Goal: Information Seeking & Learning: Learn about a topic

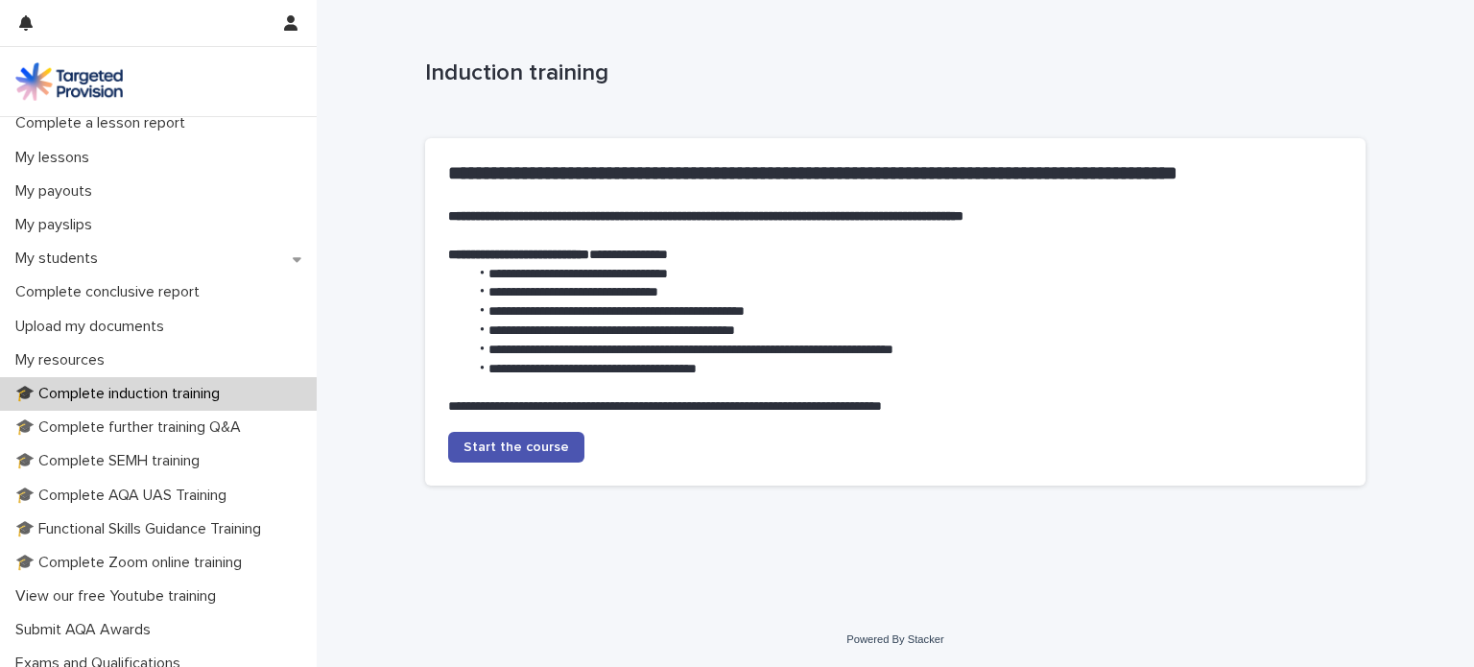
scroll to position [384, 0]
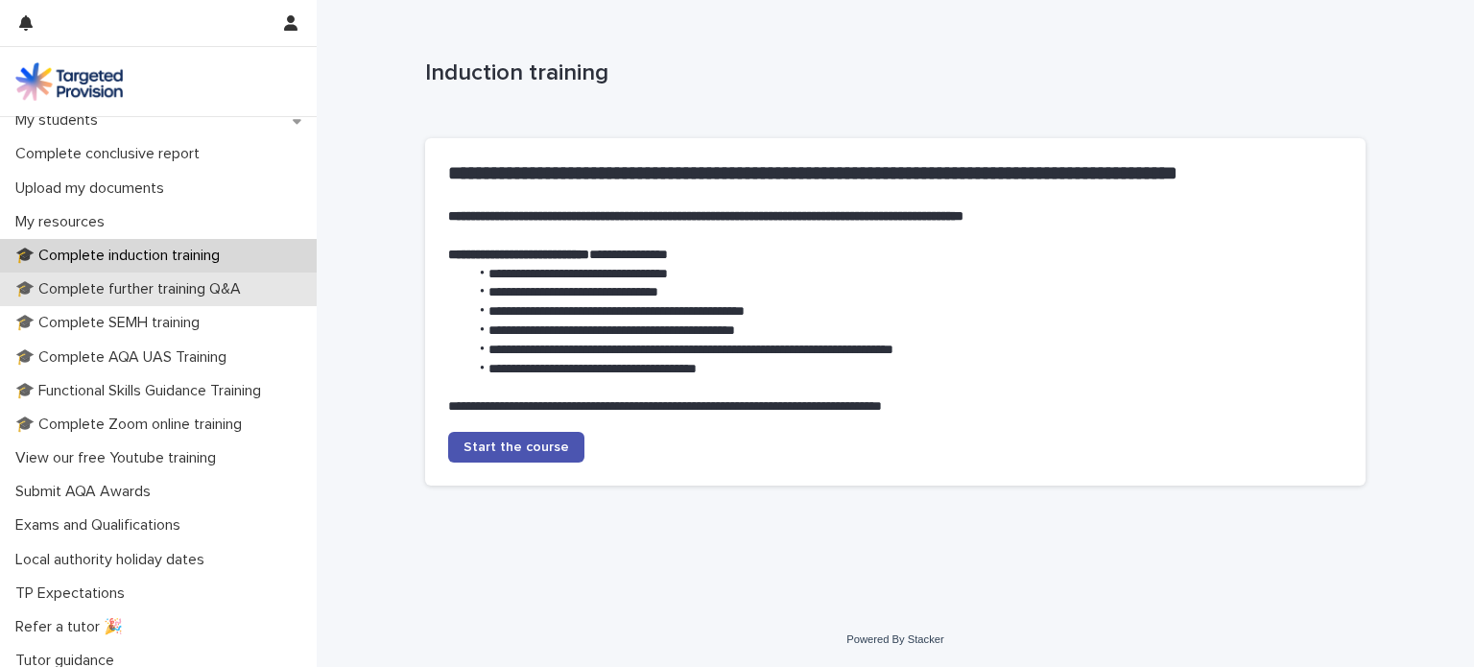
click at [59, 286] on p "🎓 Complete further training Q&A" at bounding box center [132, 289] width 249 height 18
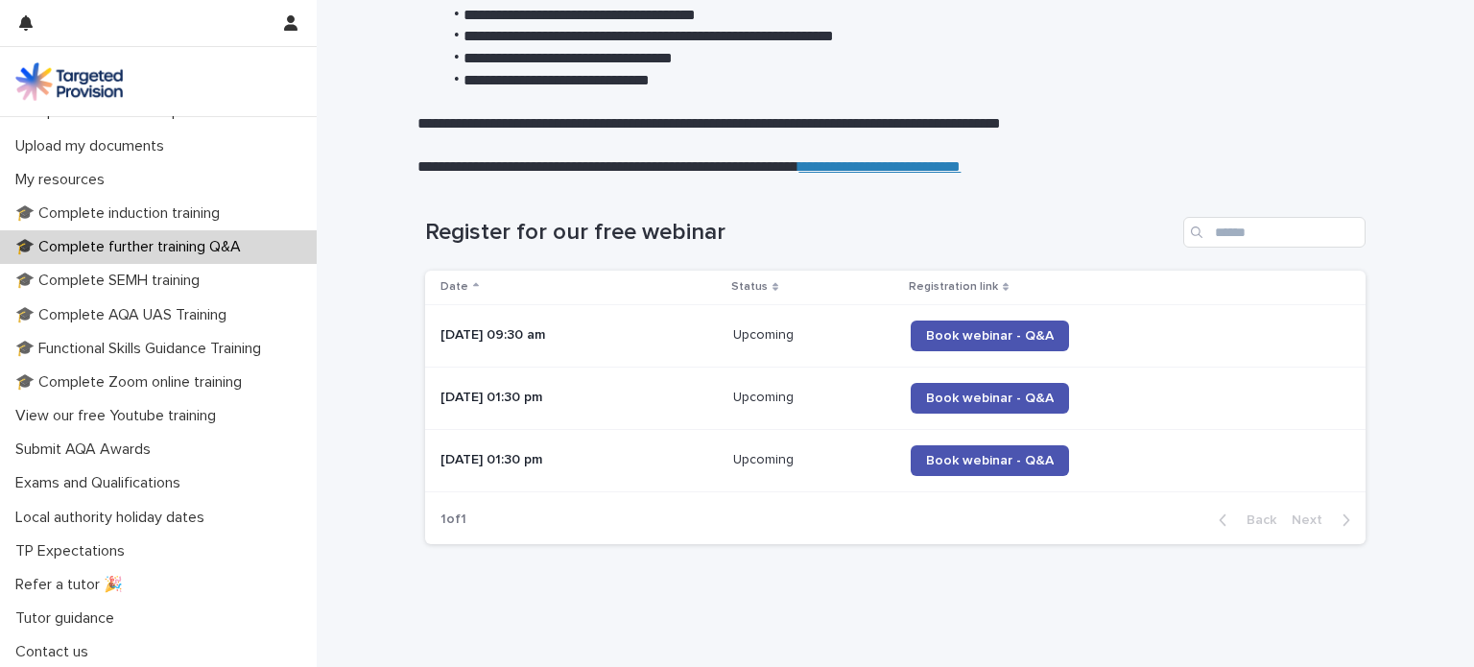
scroll to position [428, 0]
click at [188, 273] on p "🎓 Complete SEMH training" at bounding box center [111, 279] width 207 height 18
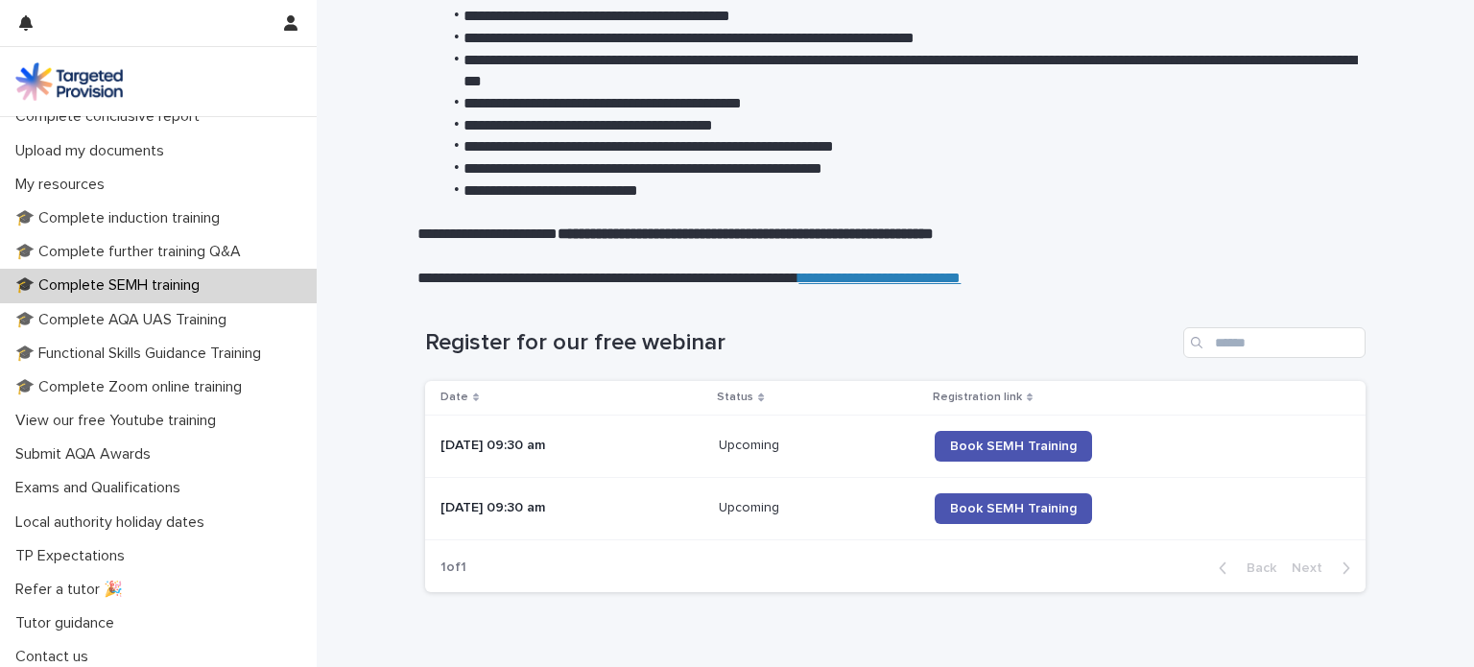
scroll to position [428, 0]
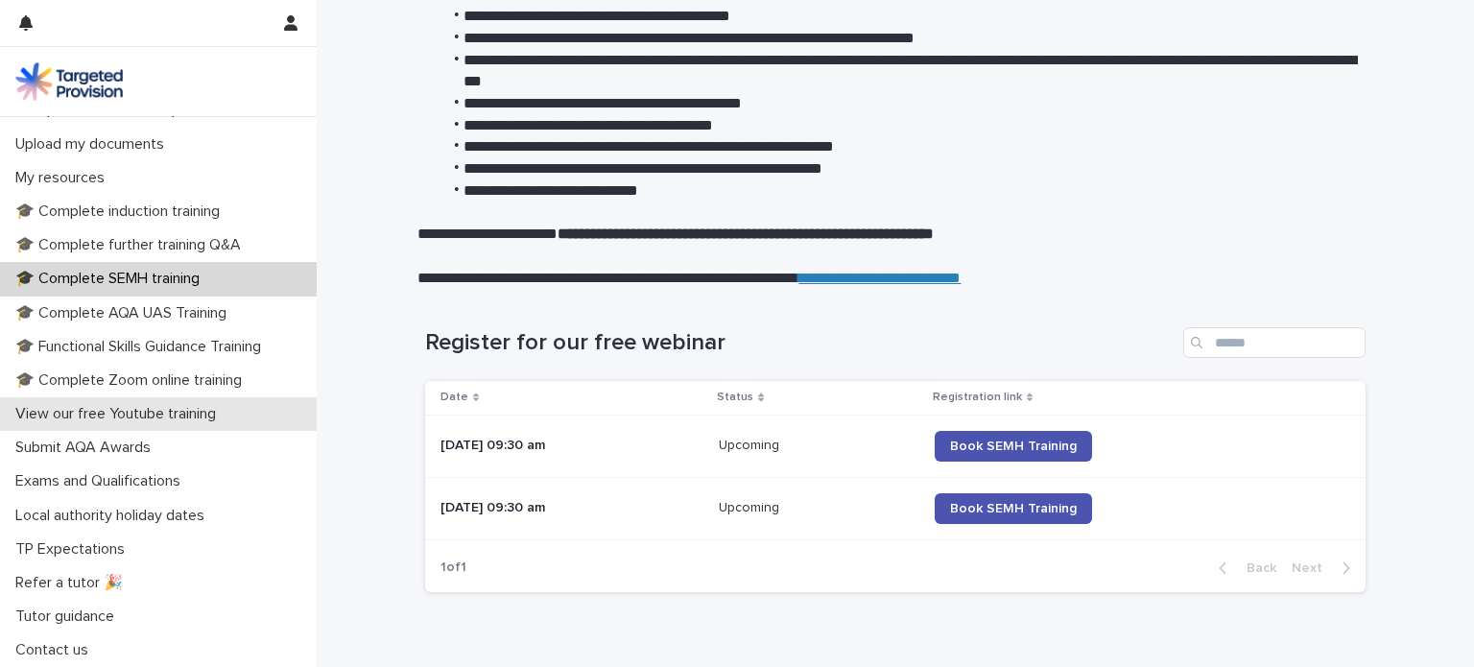
click at [64, 414] on p "View our free Youtube training" at bounding box center [120, 414] width 224 height 18
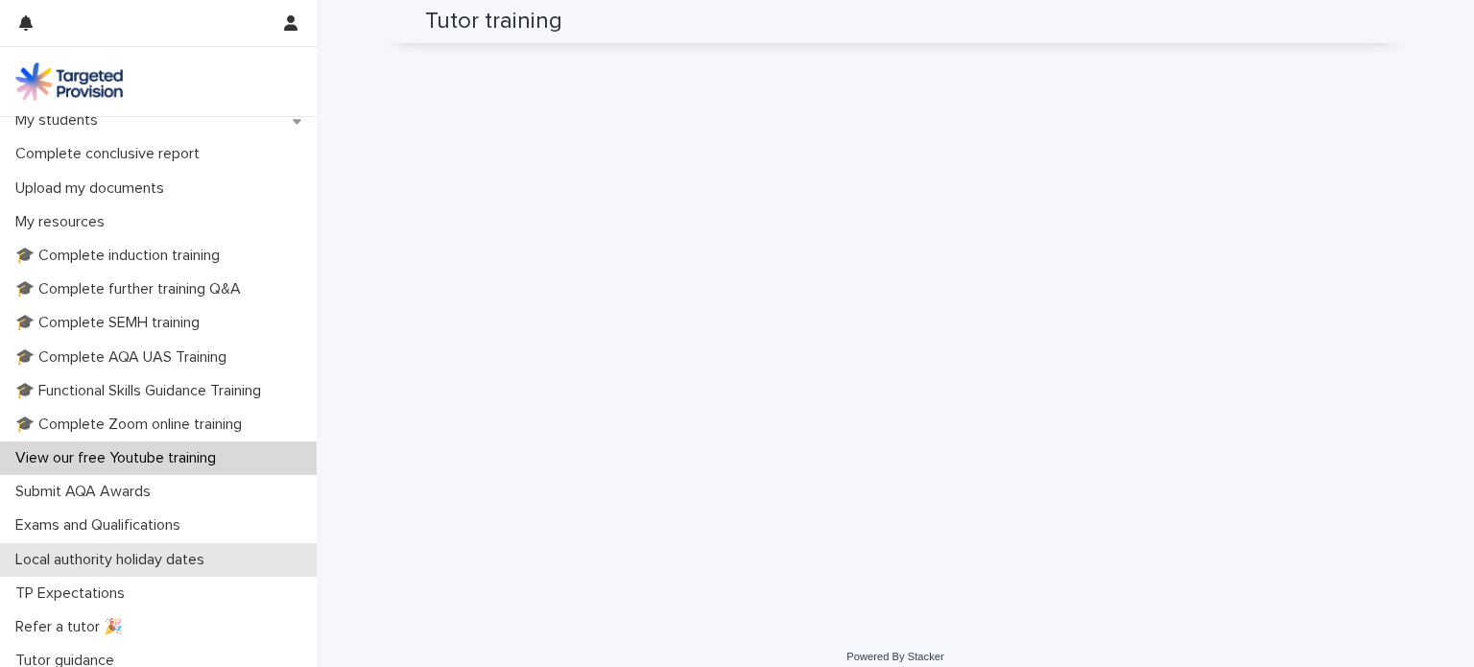
scroll to position [428, 0]
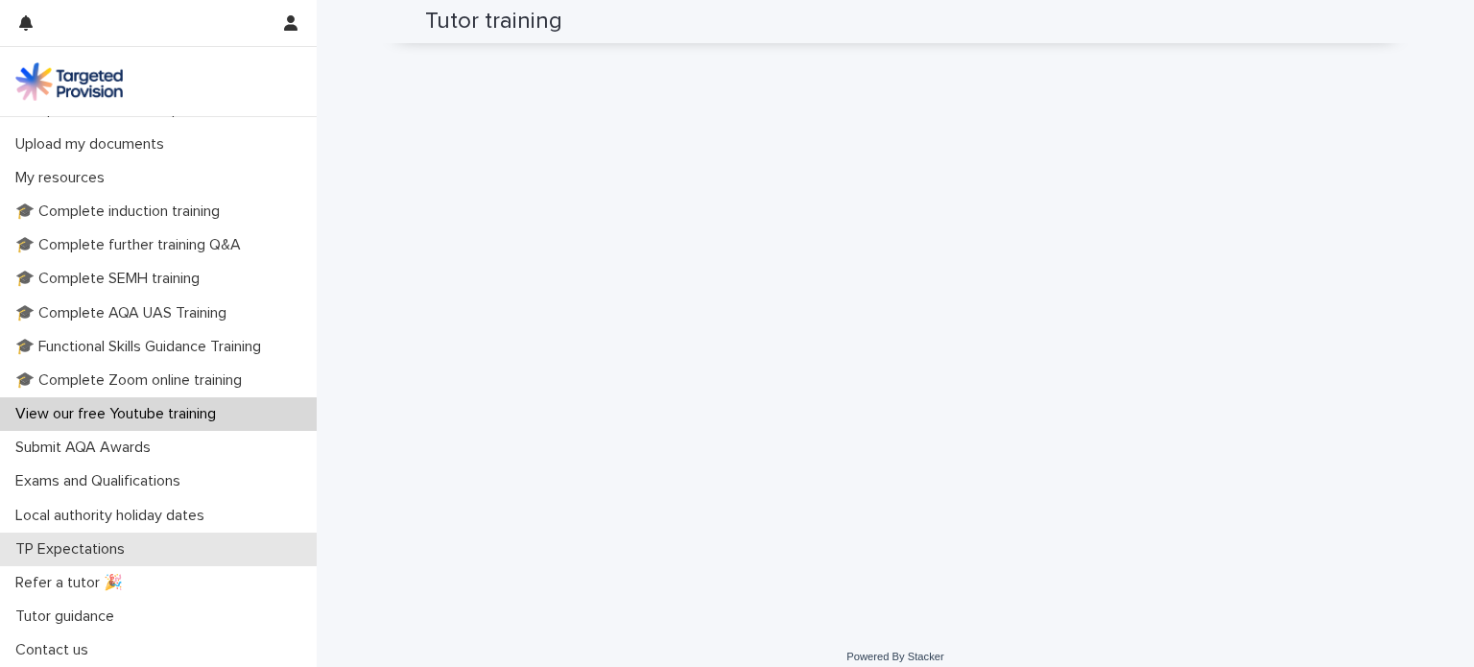
click at [111, 544] on p "TP Expectations" at bounding box center [74, 549] width 132 height 18
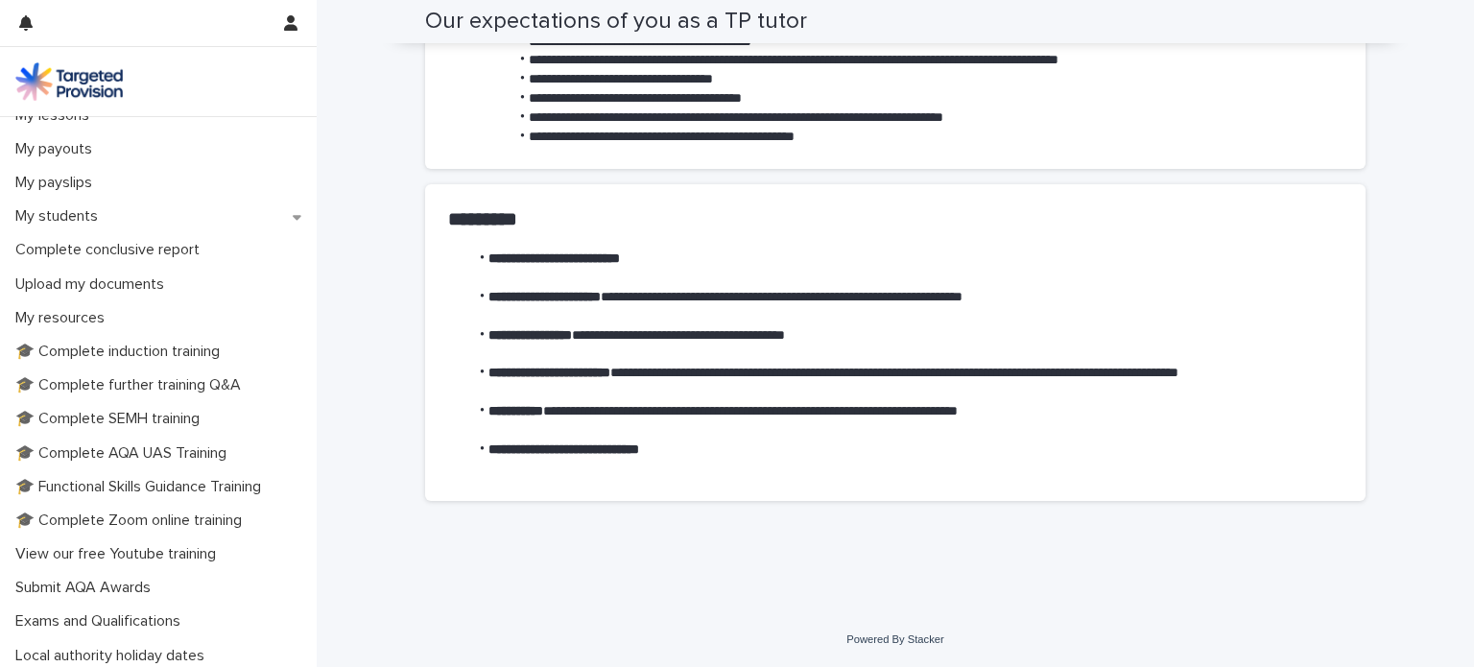
scroll to position [428, 0]
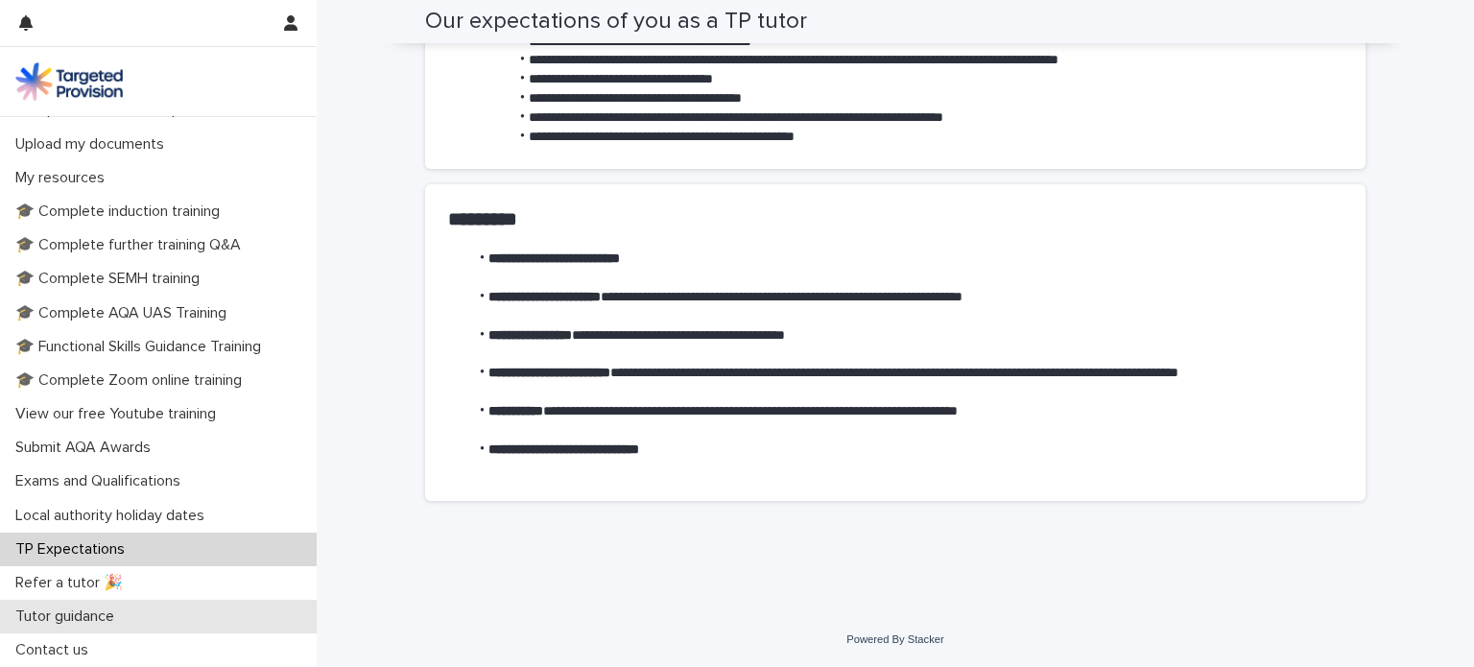
click at [187, 613] on div "Tutor guidance" at bounding box center [158, 617] width 317 height 34
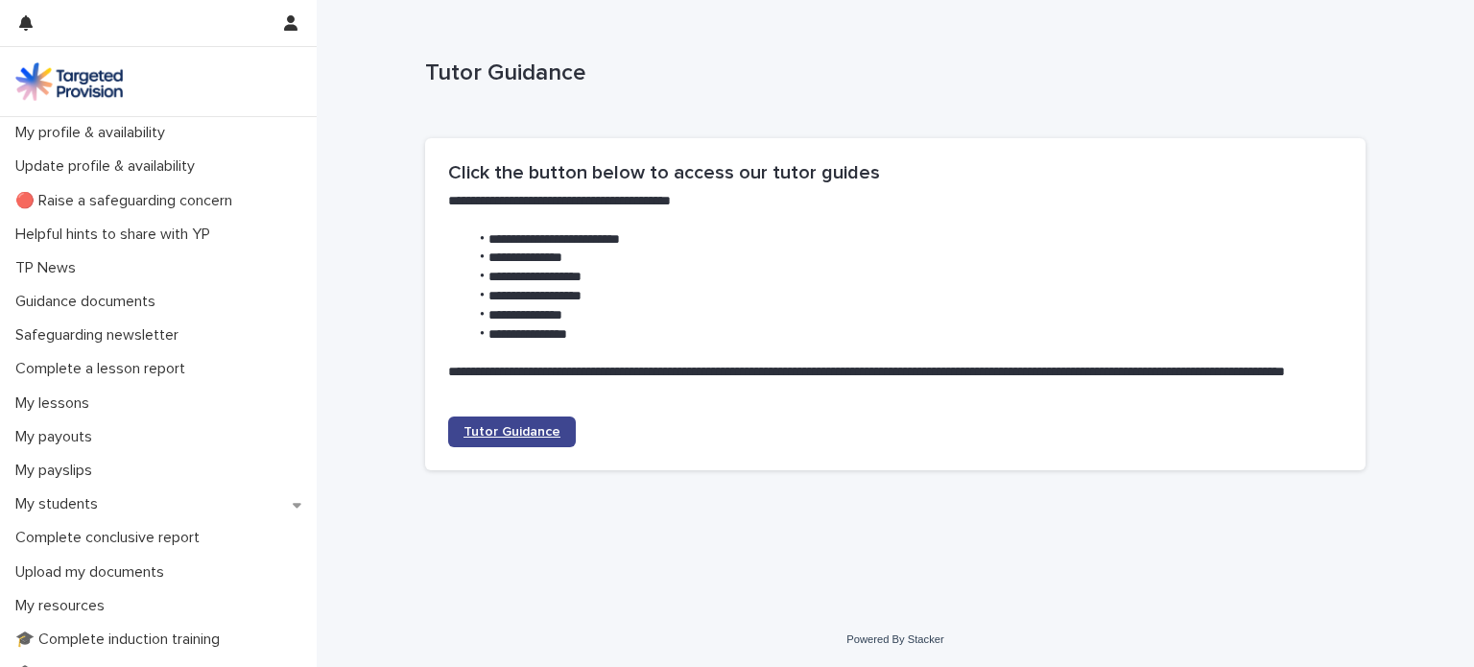
click at [516, 431] on span "Tutor Guidance" at bounding box center [512, 431] width 97 height 13
